Goal: Information Seeking & Learning: Check status

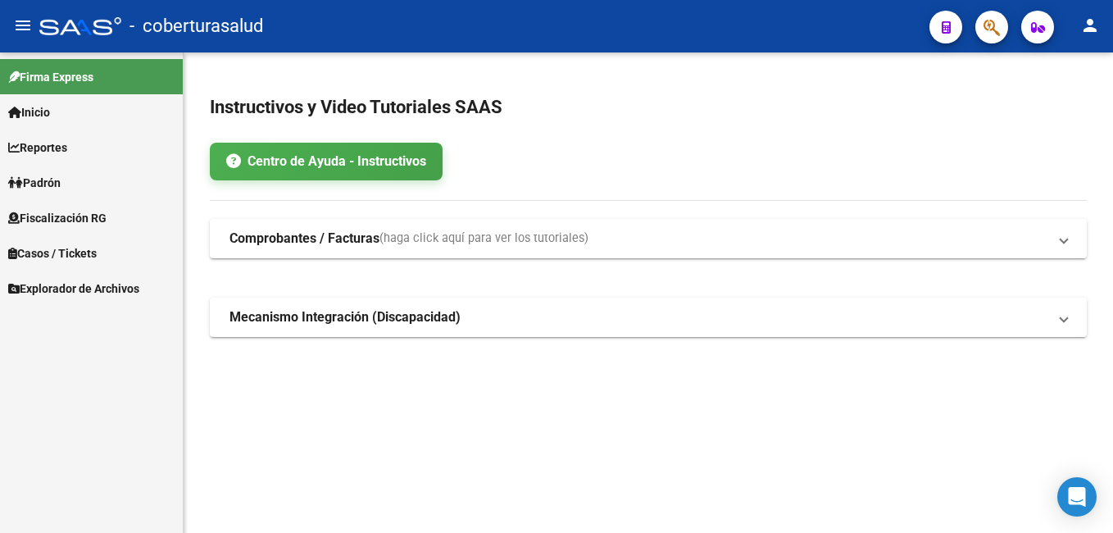
click at [57, 154] on span "Reportes" at bounding box center [37, 148] width 59 height 18
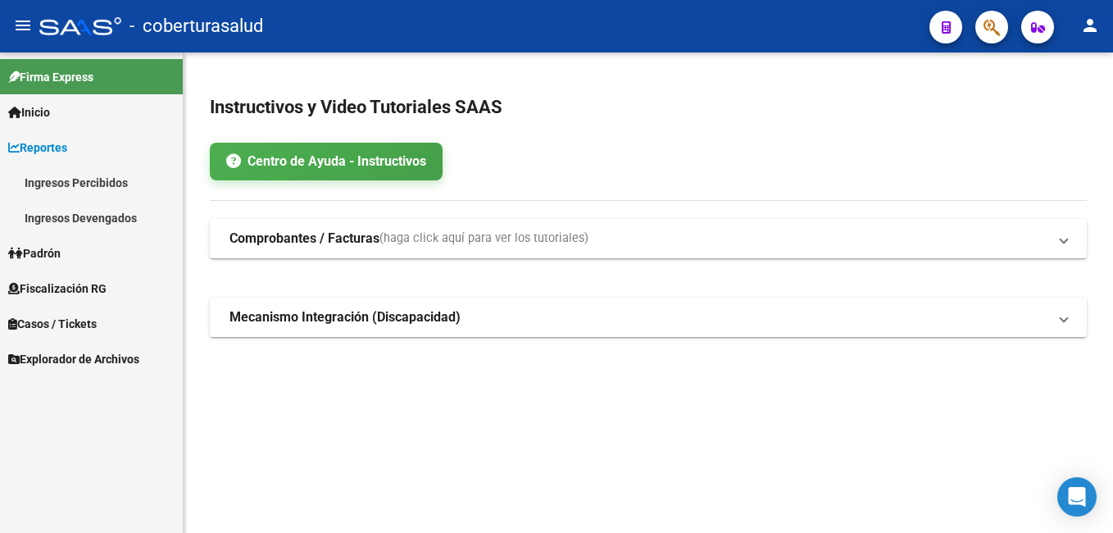
click at [111, 215] on link "Ingresos Devengados" at bounding box center [91, 217] width 183 height 35
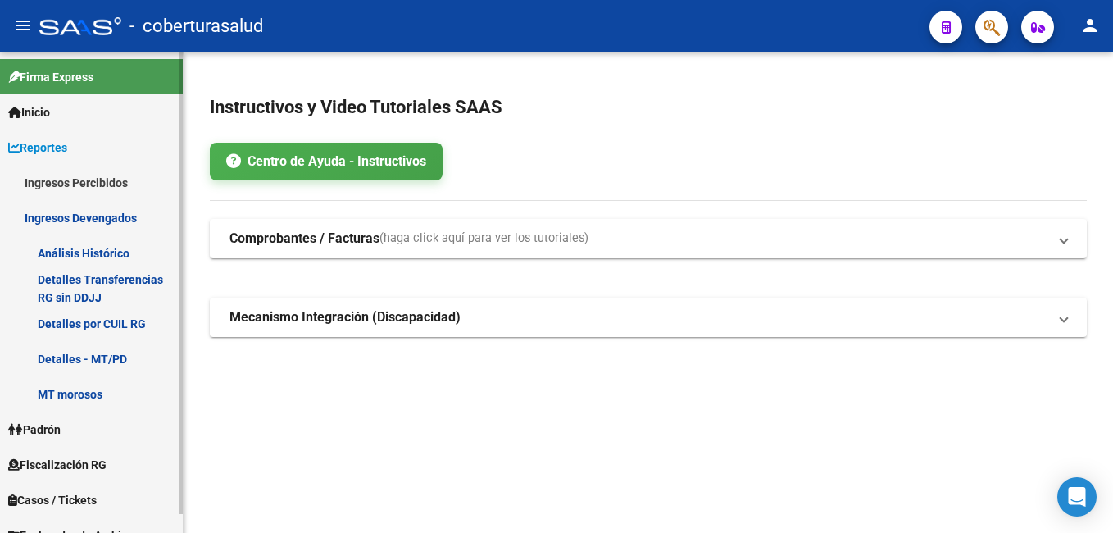
click at [134, 328] on link "Detalles por CUIL RG" at bounding box center [91, 323] width 183 height 35
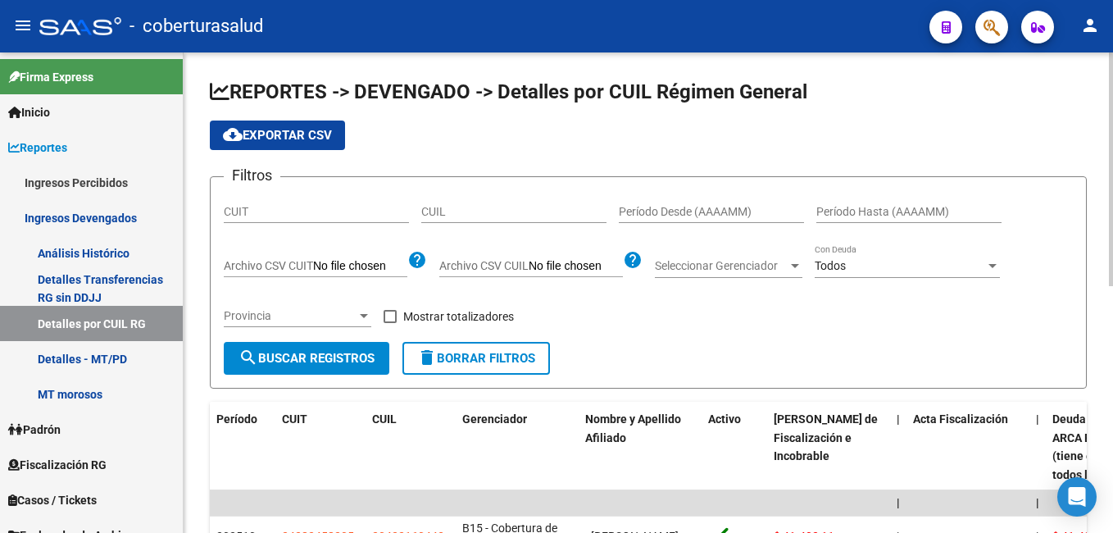
click at [433, 230] on div "CUIL" at bounding box center [513, 213] width 185 height 47
click at [439, 216] on input "CUIL" at bounding box center [513, 212] width 185 height 14
paste input "23-14408918-9"
type input "23-14408918-9"
click at [328, 362] on span "search Buscar Registros" at bounding box center [307, 358] width 136 height 15
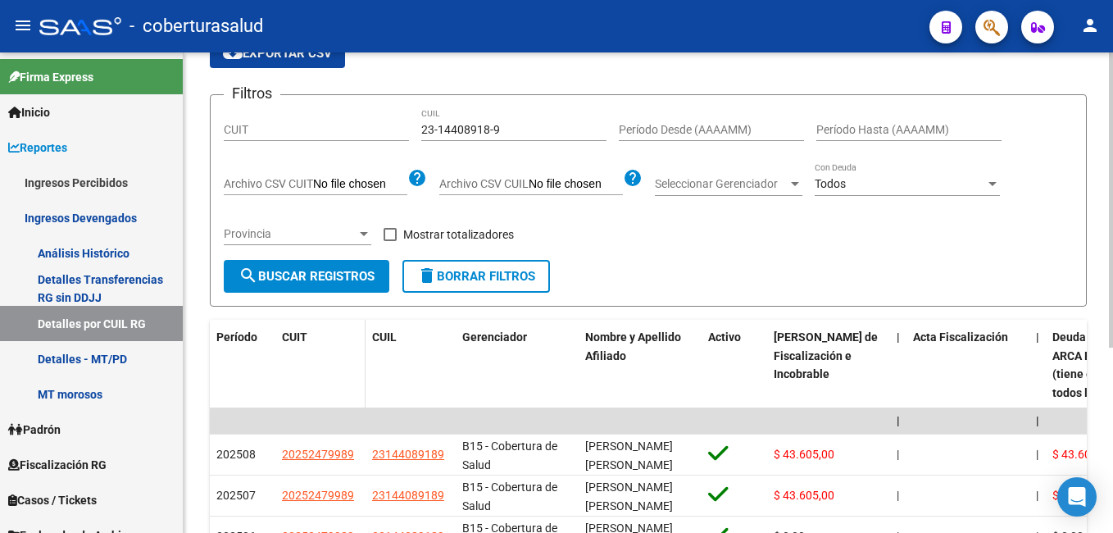
scroll to position [164, 0]
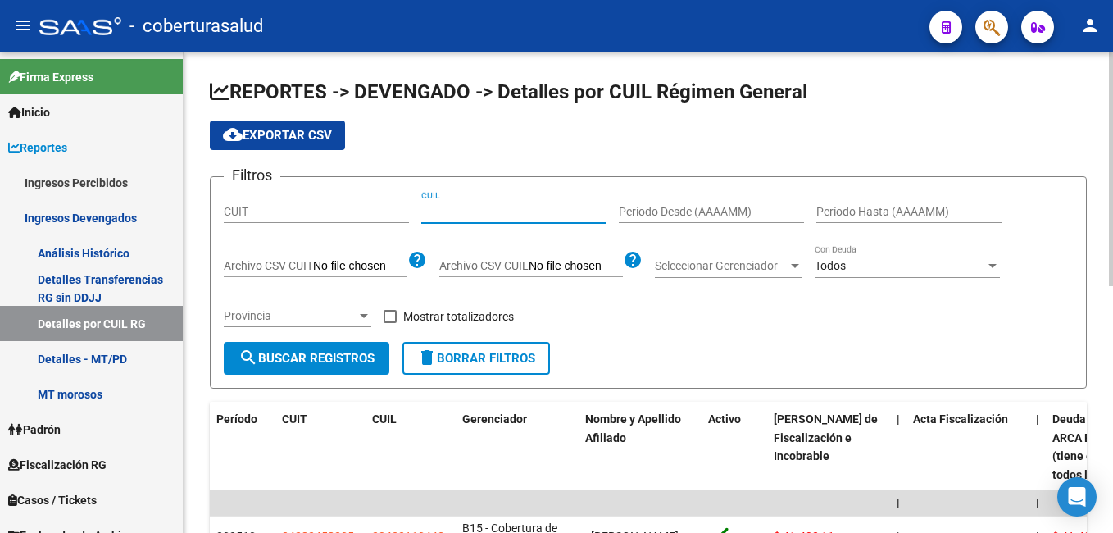
click at [466, 213] on input "CUIL" at bounding box center [513, 212] width 185 height 14
paste input "23-14408918-9"
type input "23-14408918-9"
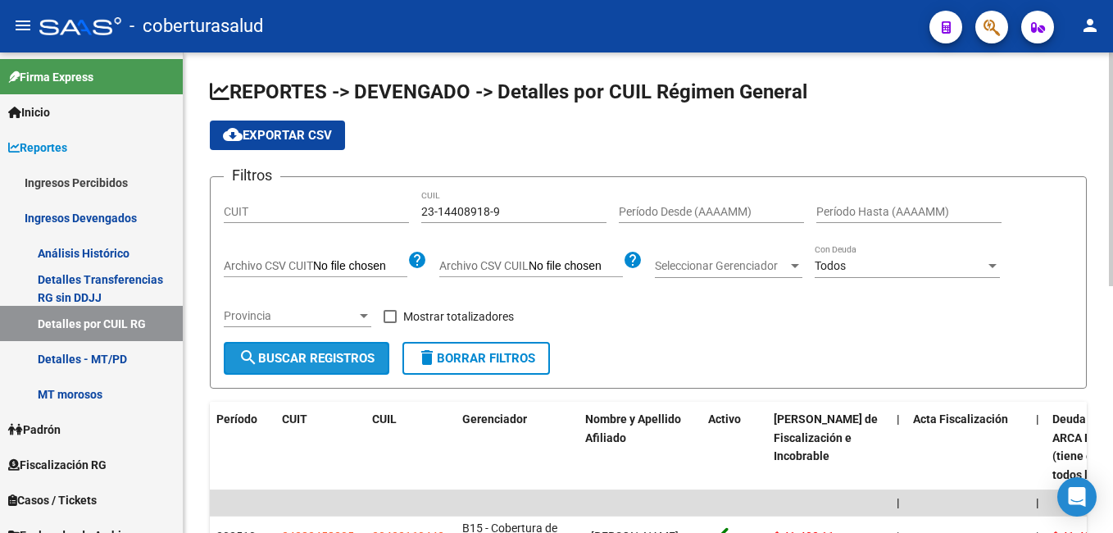
click at [358, 357] on span "search Buscar Registros" at bounding box center [307, 358] width 136 height 15
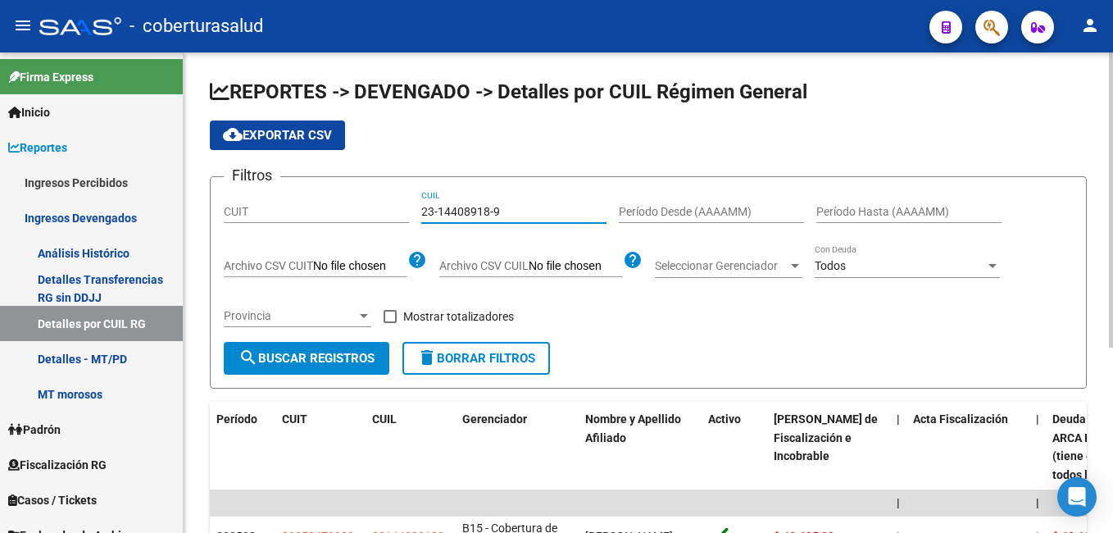
drag, startPoint x: 513, startPoint y: 210, endPoint x: 398, endPoint y: 212, distance: 115.6
click at [398, 212] on div "Filtros CUIT 23-14408918-9 CUIL Período Desde (AAAAMM) Período Hasta (AAAAMM) A…" at bounding box center [648, 266] width 849 height 152
click at [341, 367] on button "search Buscar Registros" at bounding box center [307, 358] width 166 height 33
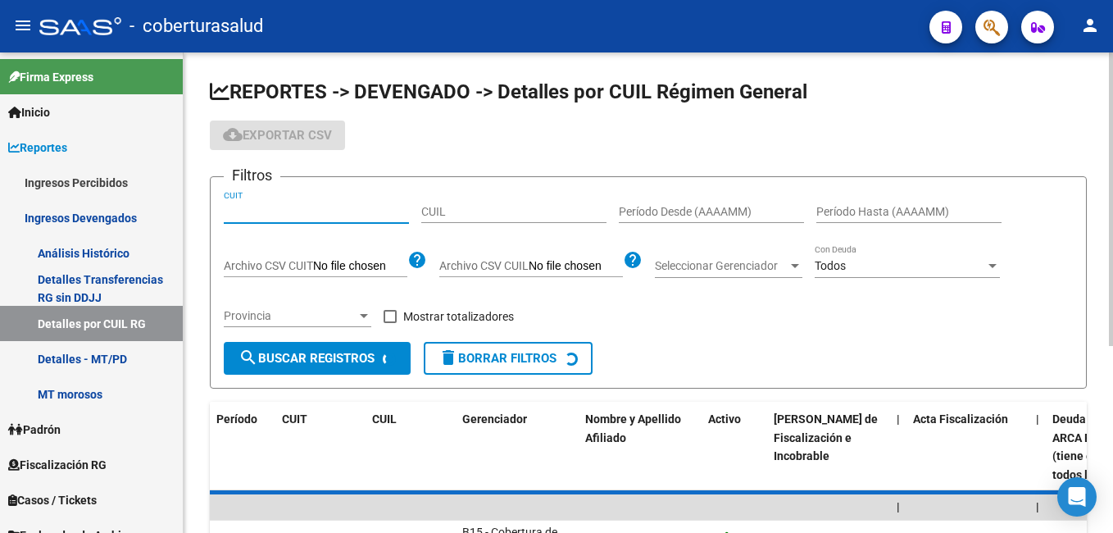
click at [286, 207] on input "CUIT" at bounding box center [316, 212] width 185 height 14
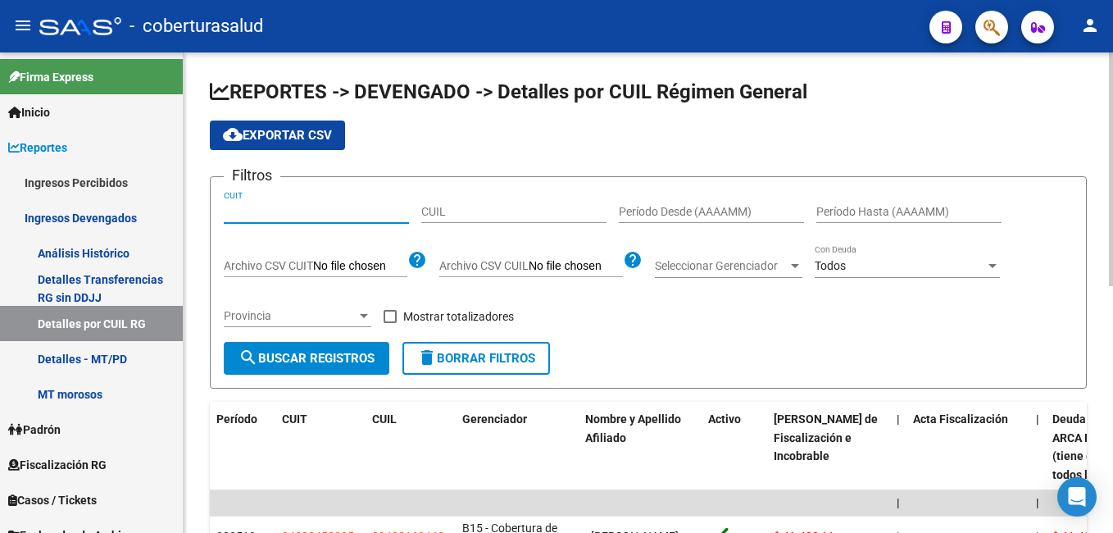
paste input "33-64431374-9"
click at [312, 362] on span "search Buscar Registros" at bounding box center [307, 358] width 136 height 15
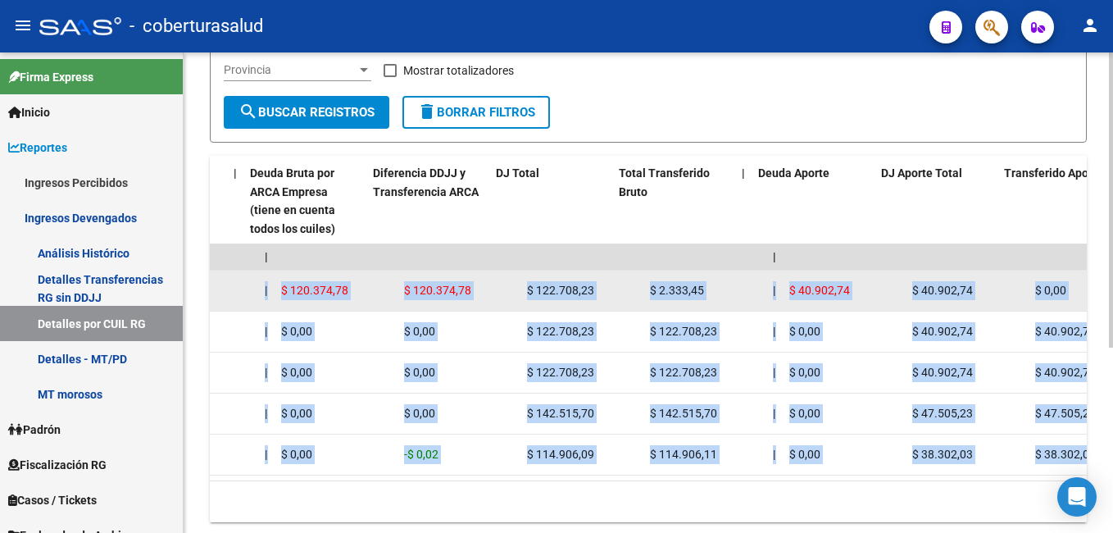
scroll to position [0, 812]
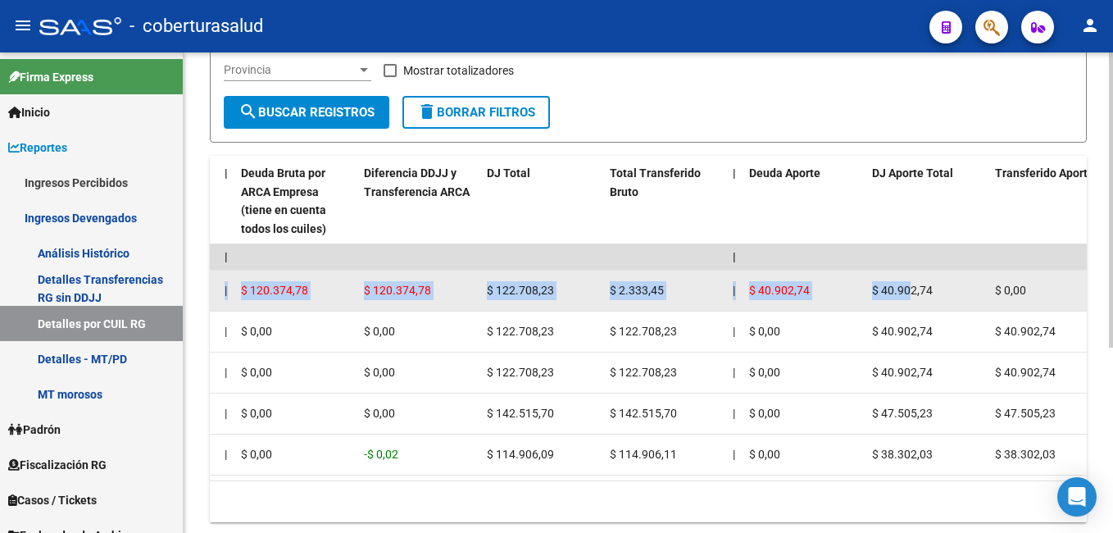
drag, startPoint x: 217, startPoint y: 299, endPoint x: 911, endPoint y: 299, distance: 693.5
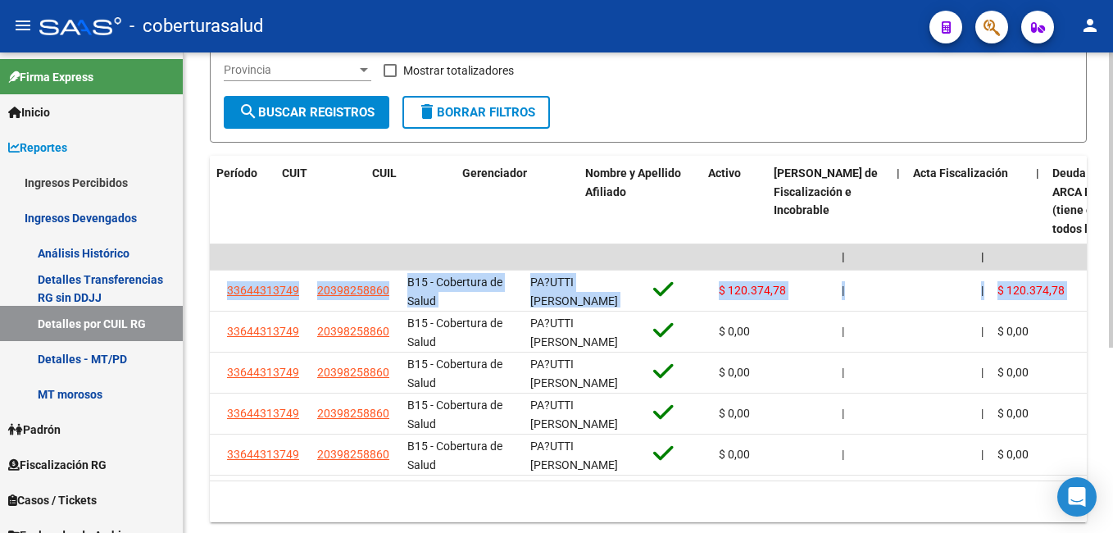
scroll to position [0, 0]
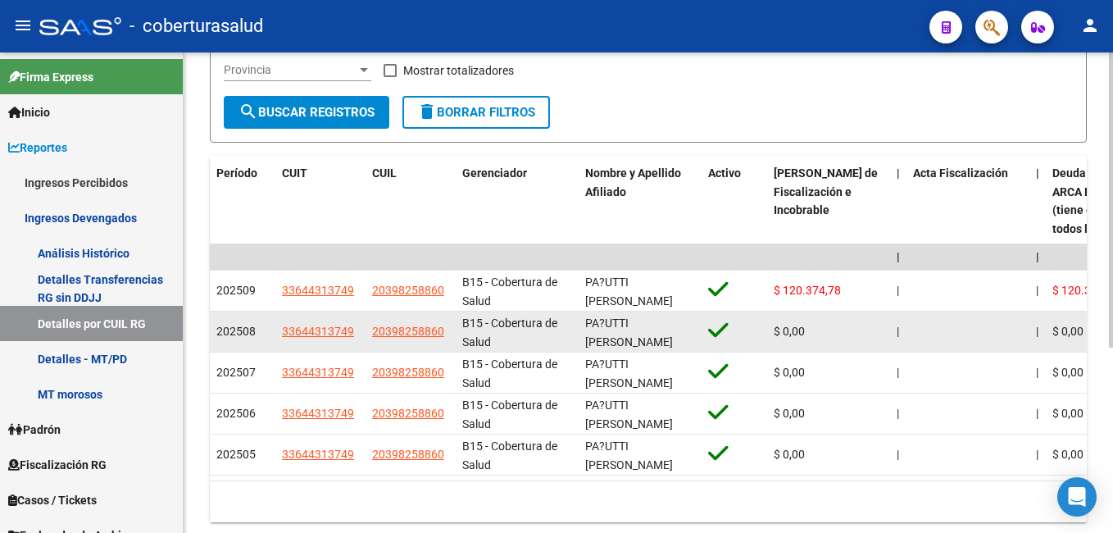
click at [785, 322] on div "$ 0,00" at bounding box center [829, 331] width 110 height 19
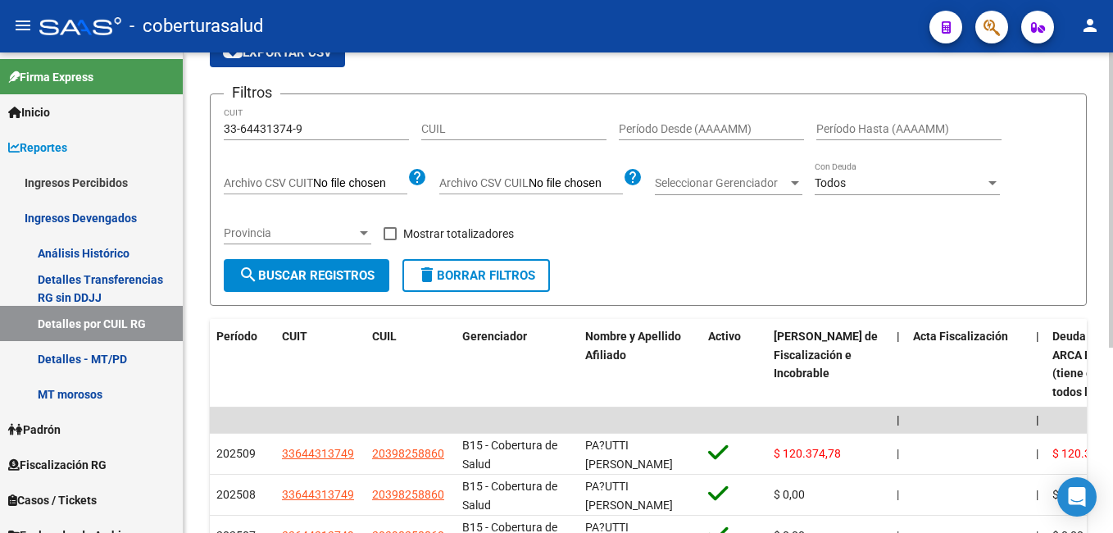
scroll to position [82, 0]
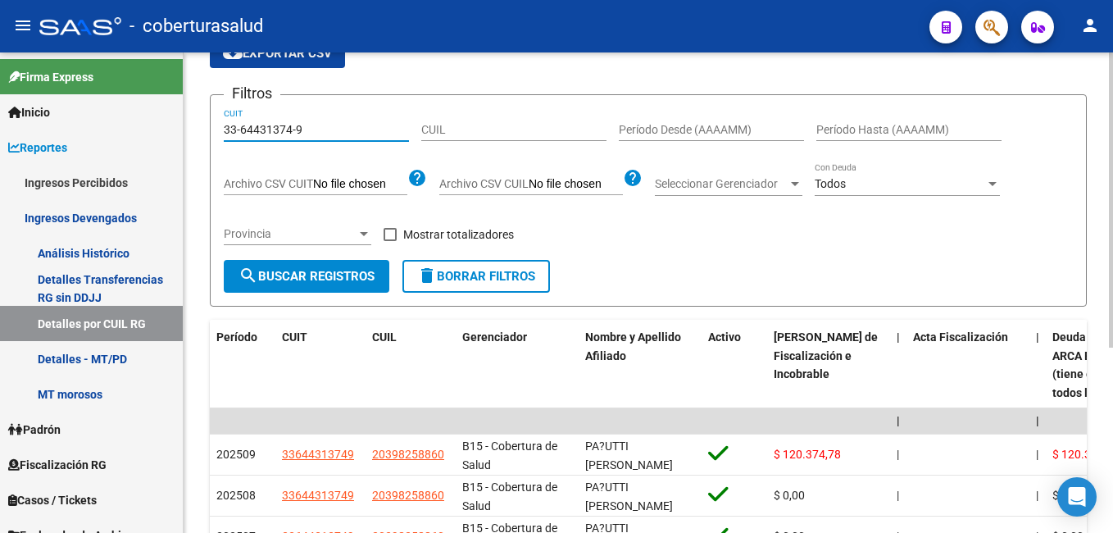
drag, startPoint x: 364, startPoint y: 133, endPoint x: 228, endPoint y: 133, distance: 136.1
click at [228, 133] on input "33-64431374-9" at bounding box center [316, 130] width 185 height 14
type input "3"
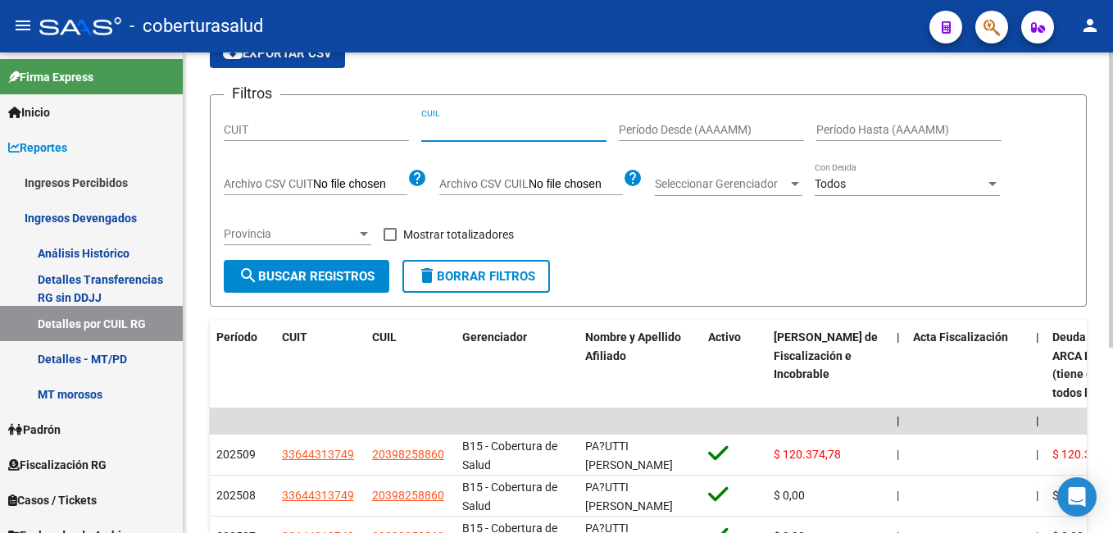
click at [439, 132] on input "CUIL" at bounding box center [513, 130] width 185 height 14
paste input "20-23684627-0"
type input "20-23684627-0"
click at [339, 280] on span "search Buscar Registros" at bounding box center [307, 276] width 136 height 15
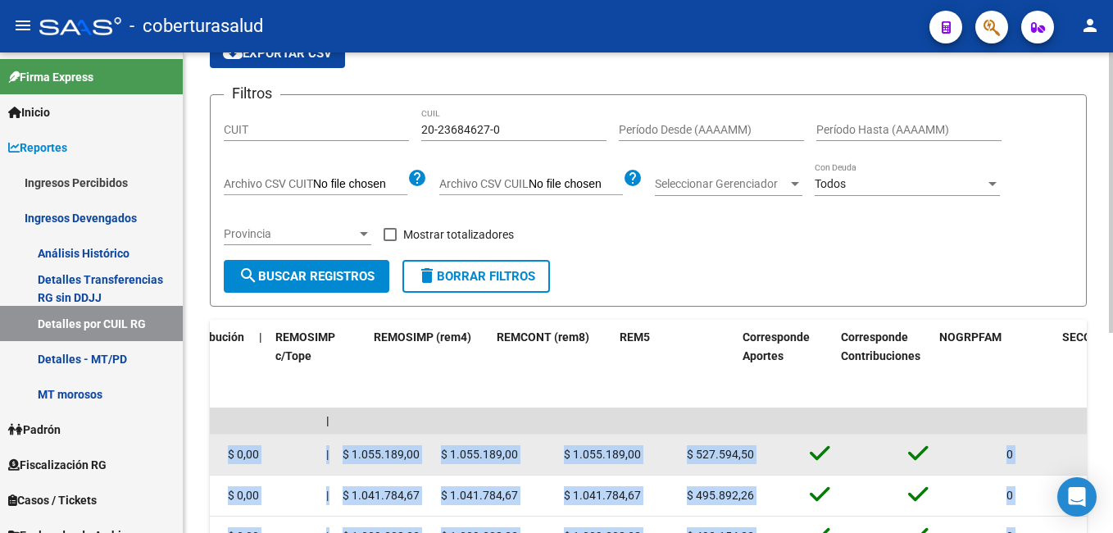
scroll to position [0, 3432]
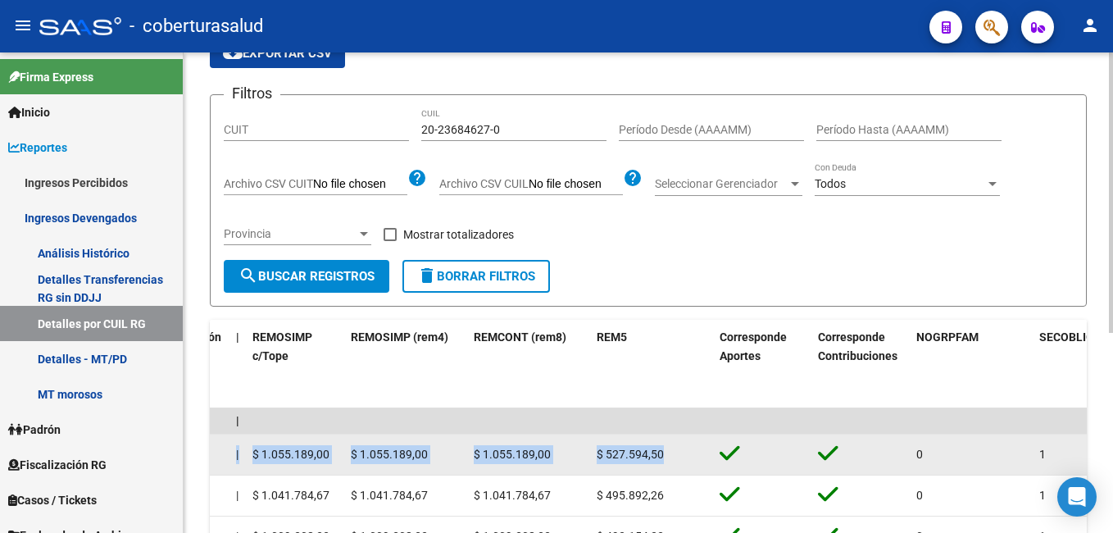
drag, startPoint x: 818, startPoint y: 453, endPoint x: 695, endPoint y: 447, distance: 123.1
click at [529, 443] on datatable-body-cell "$ 1.055.189,00" at bounding box center [528, 454] width 123 height 40
drag, startPoint x: 553, startPoint y: 453, endPoint x: 486, endPoint y: 449, distance: 67.3
click at [486, 449] on div "$ 1.055.189,00" at bounding box center [529, 454] width 110 height 19
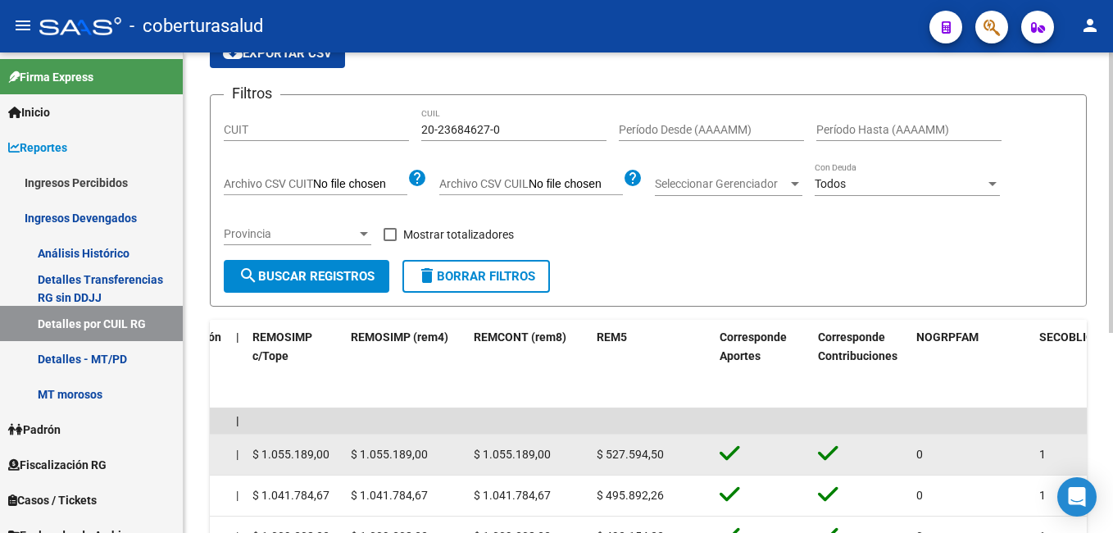
drag, startPoint x: 486, startPoint y: 449, endPoint x: 395, endPoint y: 440, distance: 91.4
click at [395, 440] on datatable-body-cell "$ 1.055.189,00" at bounding box center [405, 454] width 123 height 40
drag, startPoint x: 541, startPoint y: 455, endPoint x: 484, endPoint y: 460, distance: 56.8
click at [484, 460] on div "$ 1.055.189,00" at bounding box center [529, 454] width 110 height 19
drag, startPoint x: 484, startPoint y: 460, endPoint x: 407, endPoint y: 465, distance: 78.0
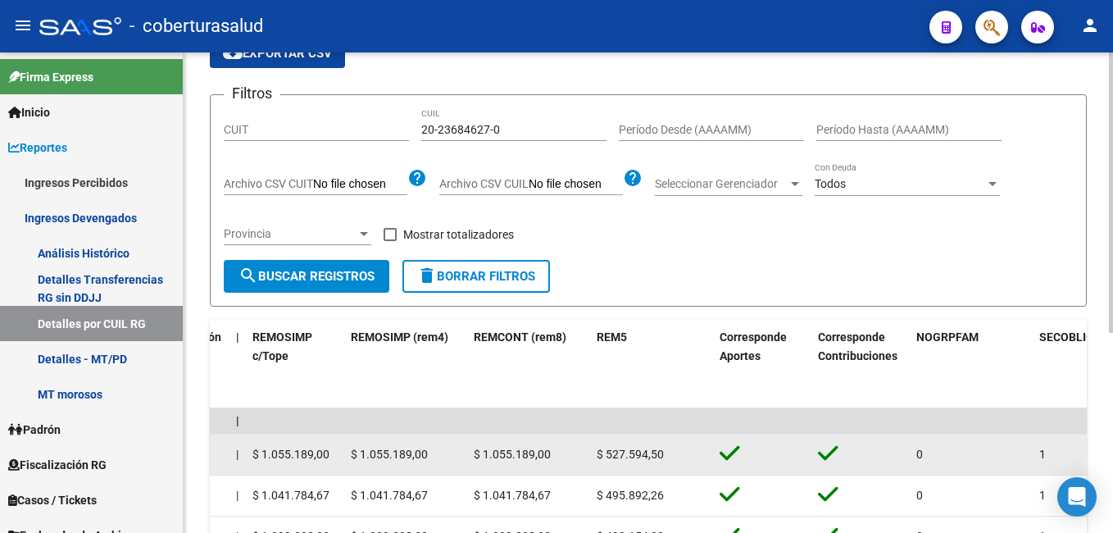
click at [407, 465] on datatable-body-cell "$ 1.055.189,00" at bounding box center [405, 454] width 123 height 40
drag, startPoint x: 430, startPoint y: 457, endPoint x: 362, endPoint y: 458, distance: 68.1
click at [362, 458] on div "$ 1.055.189,00" at bounding box center [406, 454] width 110 height 19
copy span "1.055.189,00"
drag, startPoint x: 589, startPoint y: 443, endPoint x: 484, endPoint y: 447, distance: 105.8
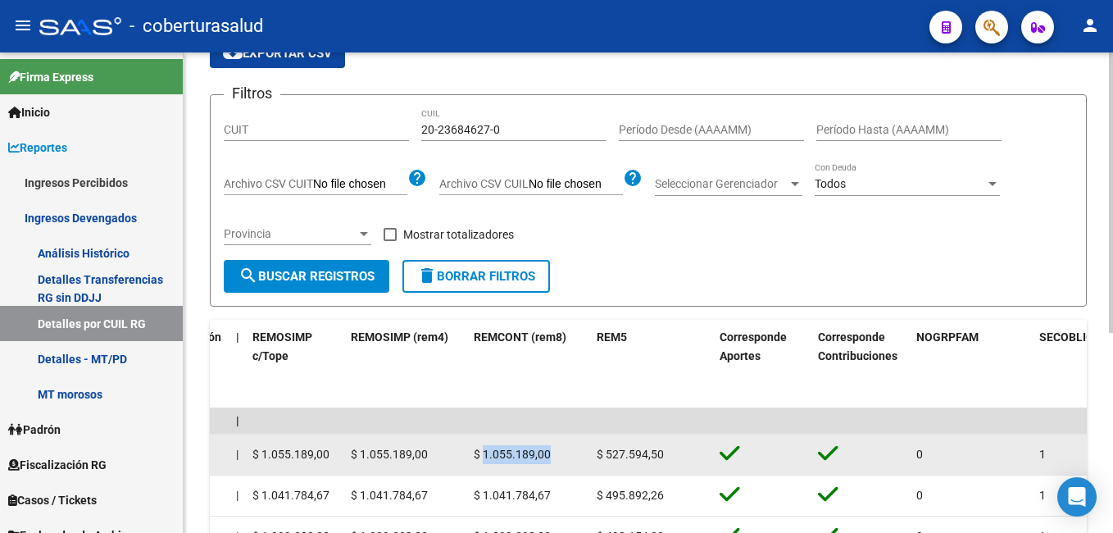
click at [484, 447] on datatable-body-cell "$ 1.055.189,00" at bounding box center [528, 454] width 123 height 40
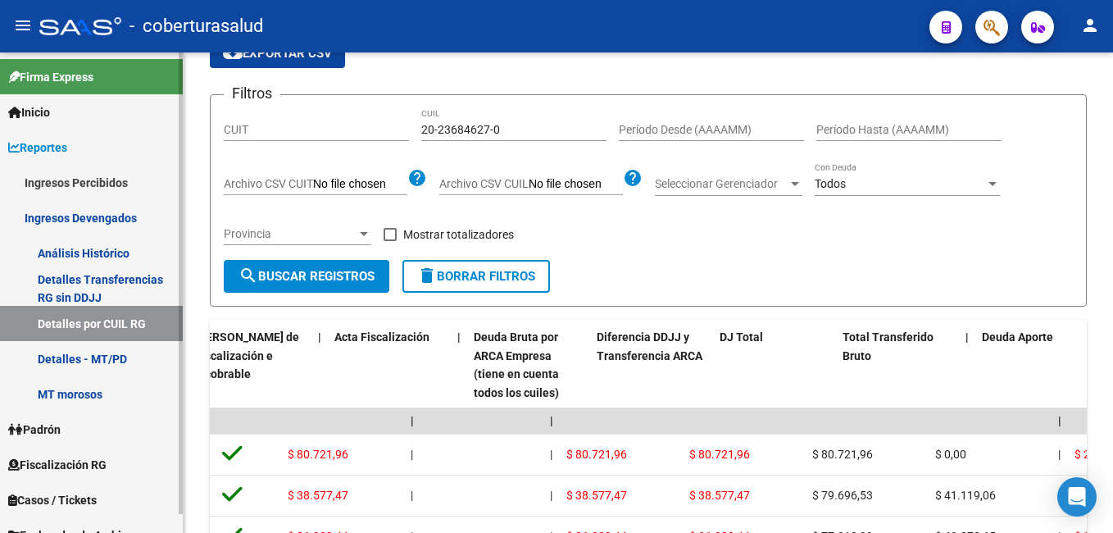
scroll to position [0, 0]
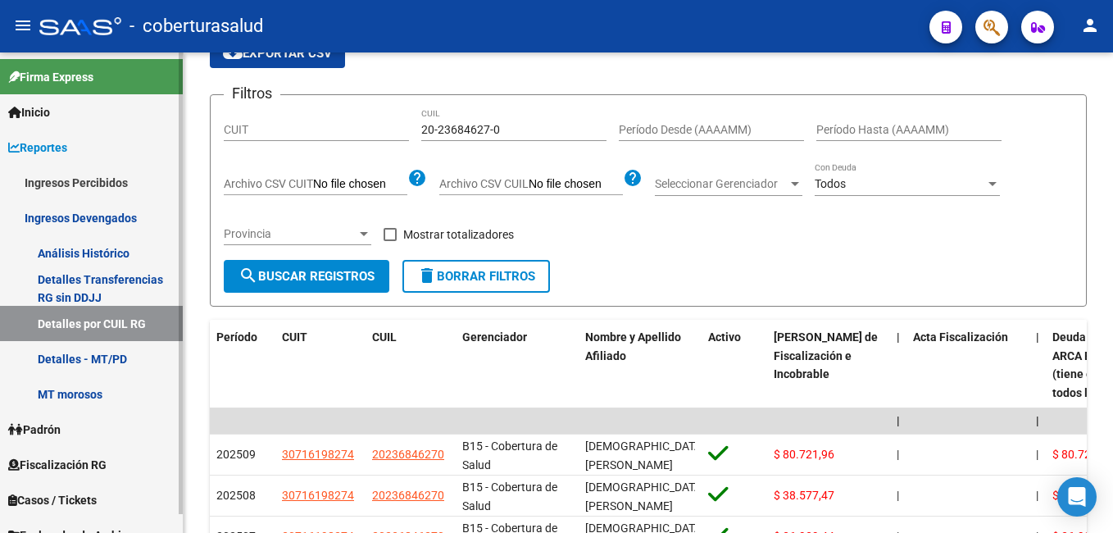
drag, startPoint x: 484, startPoint y: 447, endPoint x: 134, endPoint y: 453, distance: 350.1
click at [134, 453] on mat-sidenav-container "Firma Express Inicio Calendario SSS Instructivos Contacto OS Reportes Ingresos …" at bounding box center [556, 292] width 1113 height 480
click at [681, 395] on datatable-header-cell "Nombre y Apellido Afiliado" at bounding box center [640, 365] width 123 height 91
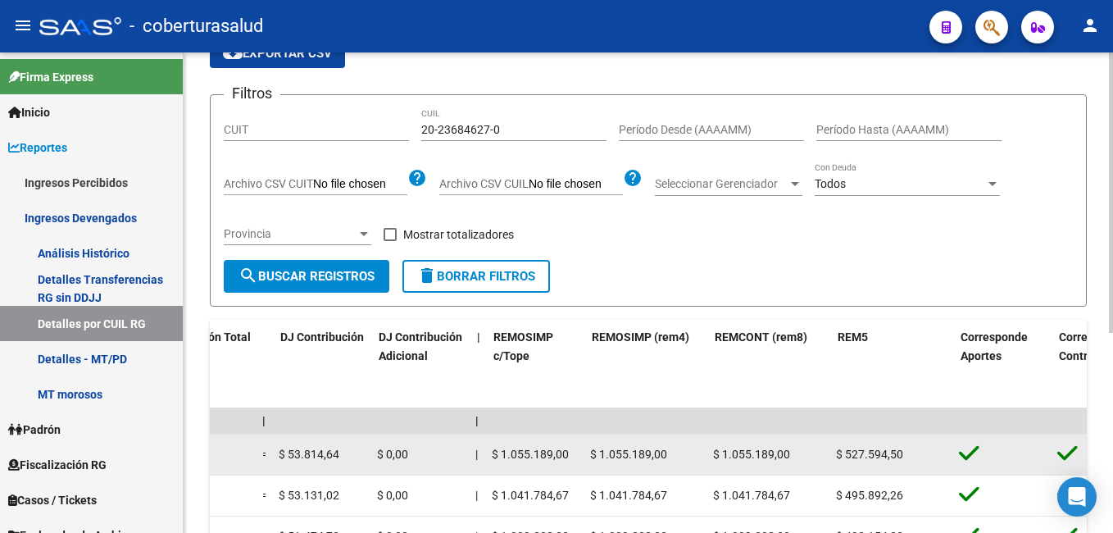
scroll to position [0, 3190]
drag, startPoint x: 847, startPoint y: 453, endPoint x: 296, endPoint y: 453, distance: 550.9
drag, startPoint x: 296, startPoint y: 453, endPoint x: 418, endPoint y: 453, distance: 122.1
click at [418, 453] on div "$ 0,00" at bounding box center [421, 454] width 85 height 19
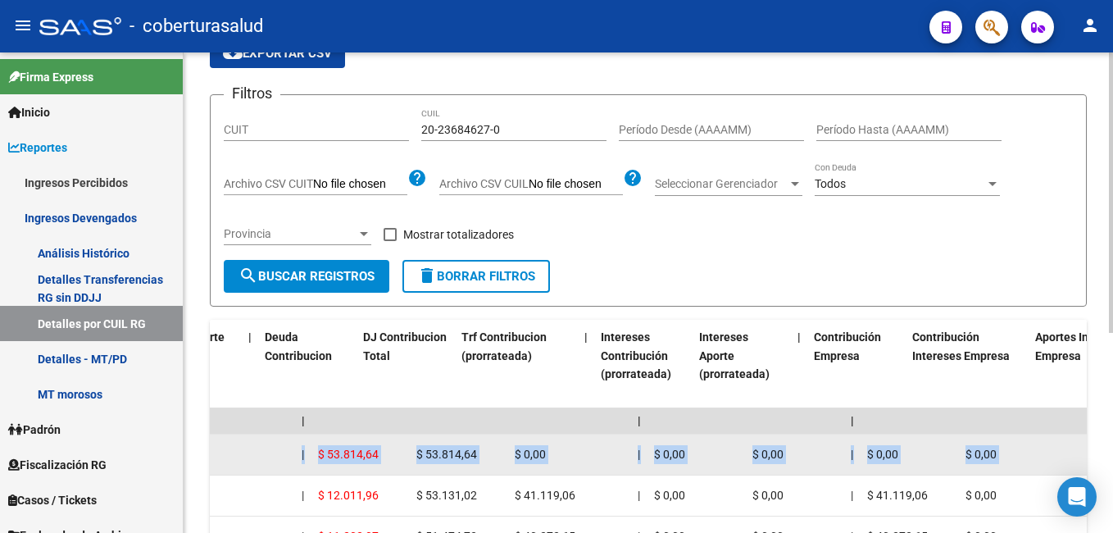
drag, startPoint x: 418, startPoint y: 453, endPoint x: 222, endPoint y: 461, distance: 196.1
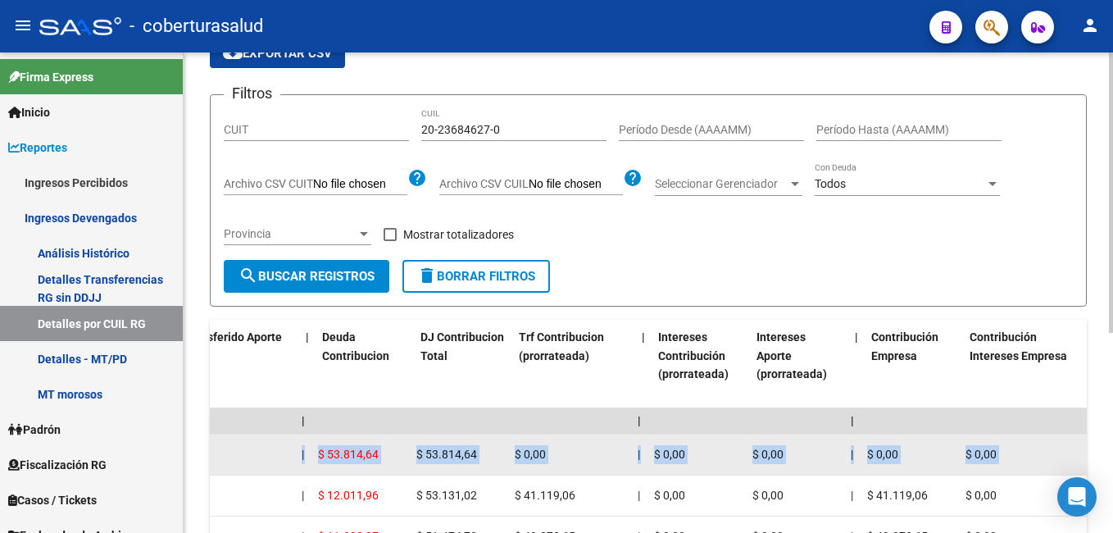
scroll to position [0, 1624]
click at [518, 455] on datatable-body-cell "$ 0,00" at bounding box center [573, 454] width 123 height 40
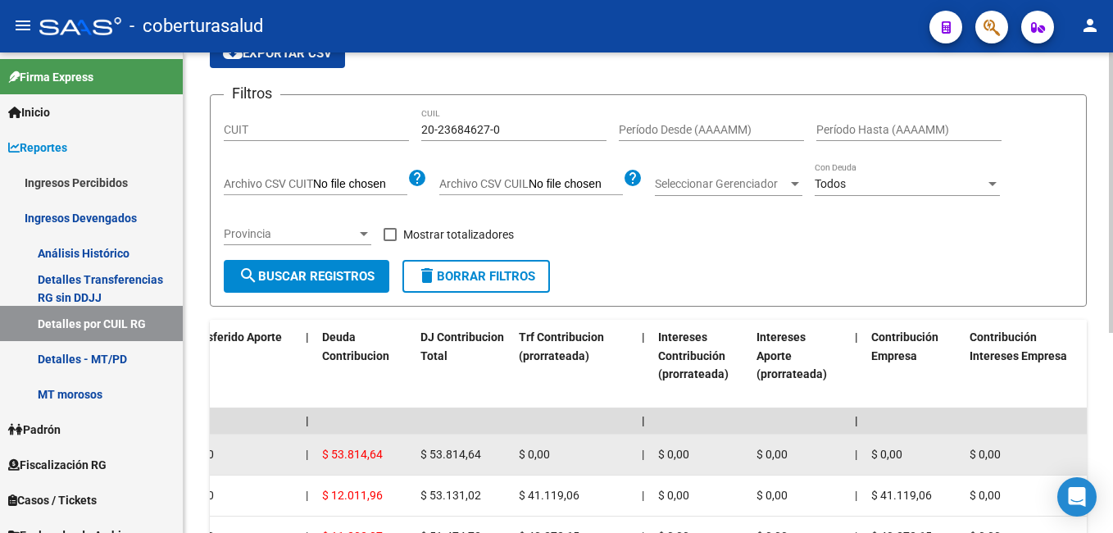
click at [571, 443] on datatable-body-cell "$ 0,00" at bounding box center [573, 454] width 123 height 40
drag, startPoint x: 558, startPoint y: 460, endPoint x: 527, endPoint y: 460, distance: 31.2
click at [527, 460] on div "$ 0,00" at bounding box center [574, 454] width 110 height 19
